Goal: Use online tool/utility

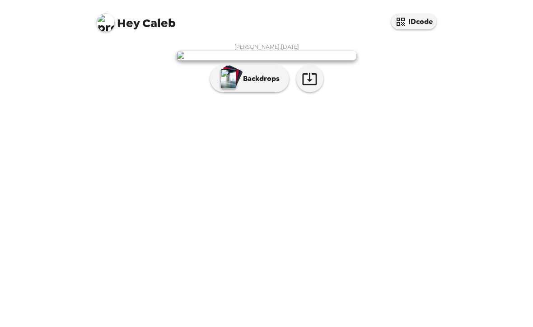
click at [247, 84] on p "Backdrops" at bounding box center [259, 78] width 41 height 11
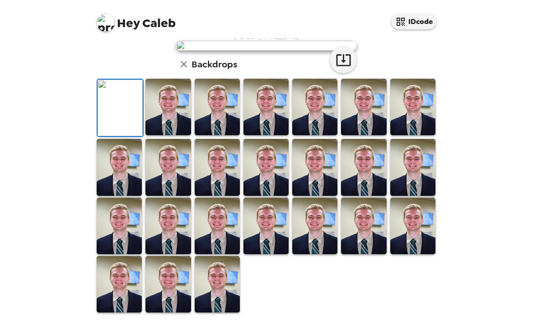
scroll to position [90, 0]
click at [167, 135] on img at bounding box center [168, 107] width 45 height 56
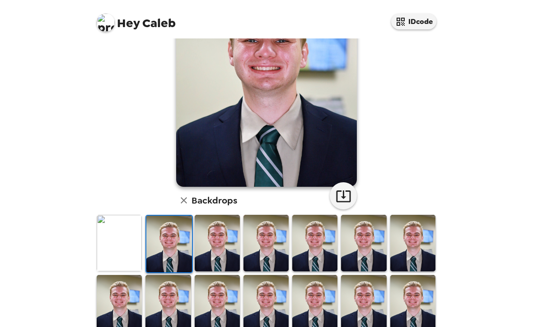
click at [222, 241] on img at bounding box center [217, 243] width 45 height 56
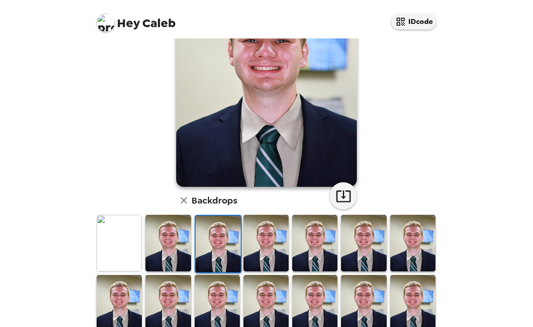
click at [269, 252] on img at bounding box center [266, 243] width 45 height 56
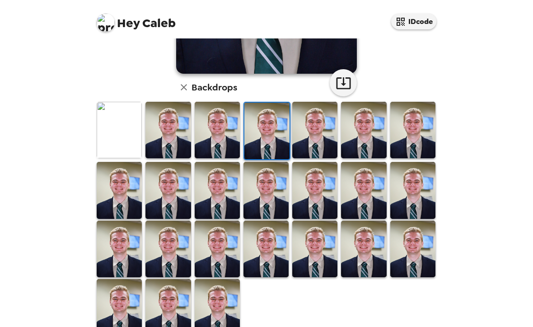
click at [213, 290] on img at bounding box center [217, 307] width 45 height 56
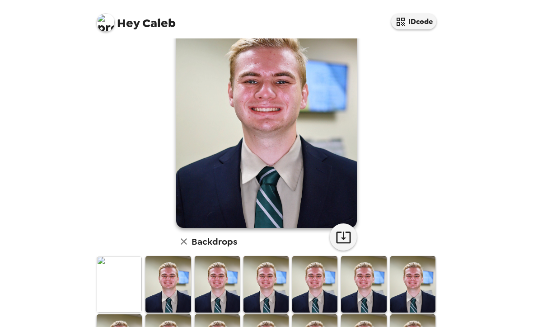
scroll to position [49, 0]
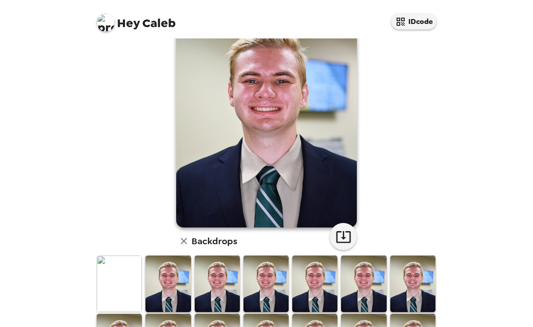
click at [121, 282] on img at bounding box center [119, 283] width 45 height 56
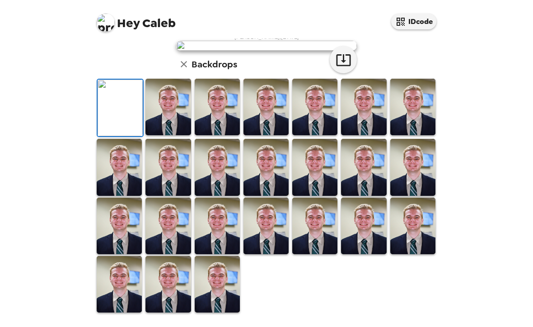
click at [211, 283] on img at bounding box center [217, 284] width 45 height 56
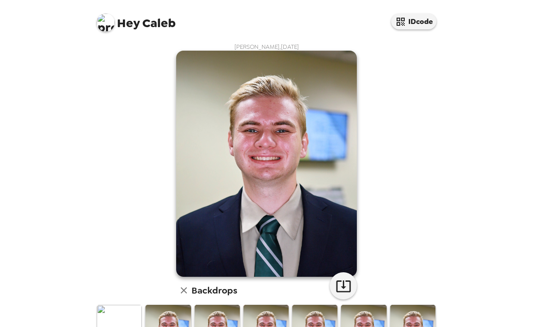
scroll to position [0, 0]
click at [346, 292] on icon "button" at bounding box center [343, 286] width 14 height 12
click at [239, 319] on img at bounding box center [217, 333] width 45 height 56
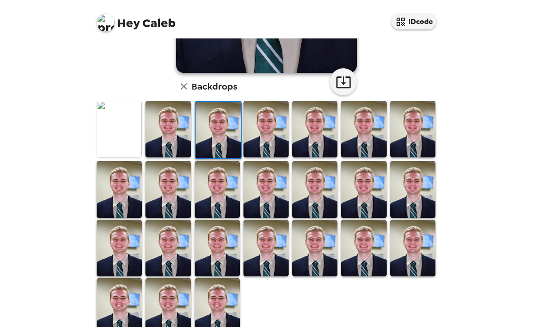
scroll to position [203, 0]
